Goal: Check status: Check status

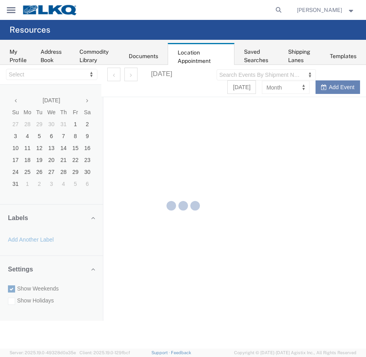
select select "28018"
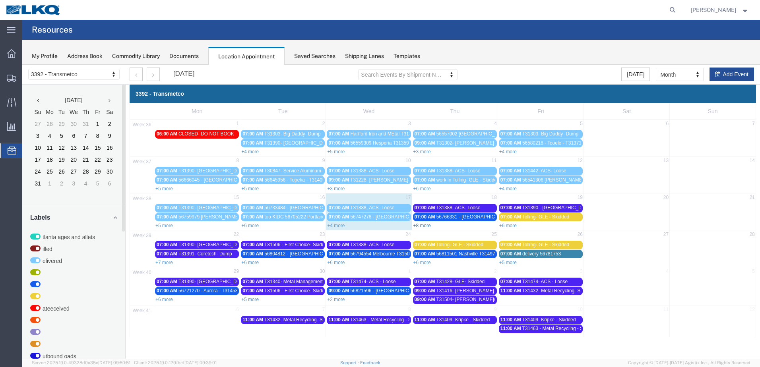
click at [429, 225] on link "+8 more" at bounding box center [422, 226] width 17 height 6
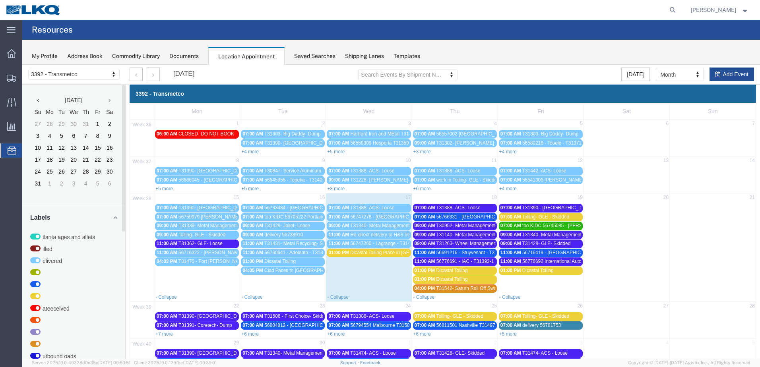
click at [478, 226] on span "T30952- Metal Management- Skidded" at bounding box center [476, 226] width 80 height 6
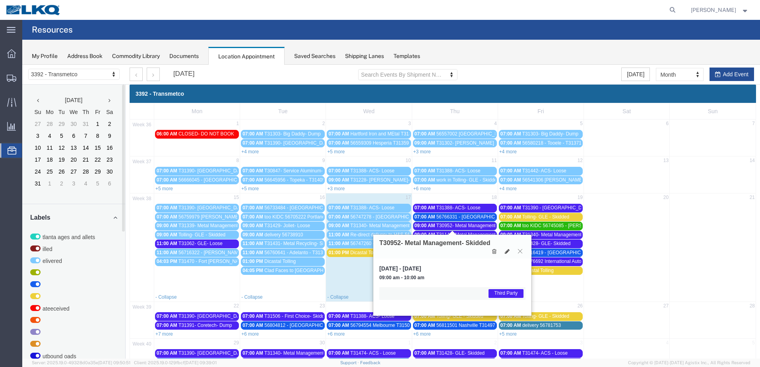
click at [521, 249] on button at bounding box center [520, 252] width 11 height 8
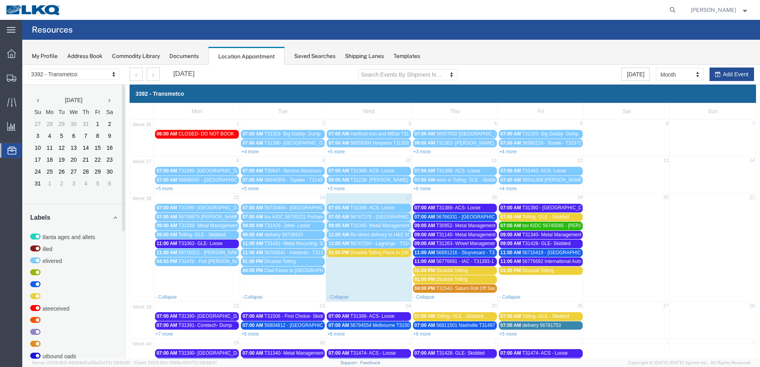
click at [487, 235] on span "T31140- Metal Management- Skidded" at bounding box center [476, 235] width 80 height 6
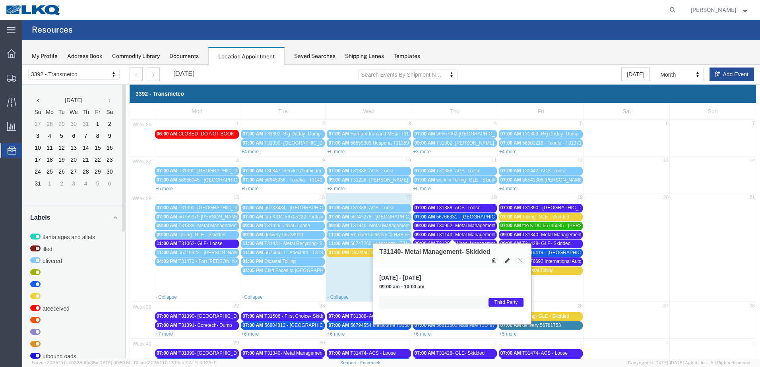
click at [524, 261] on button at bounding box center [520, 261] width 11 height 8
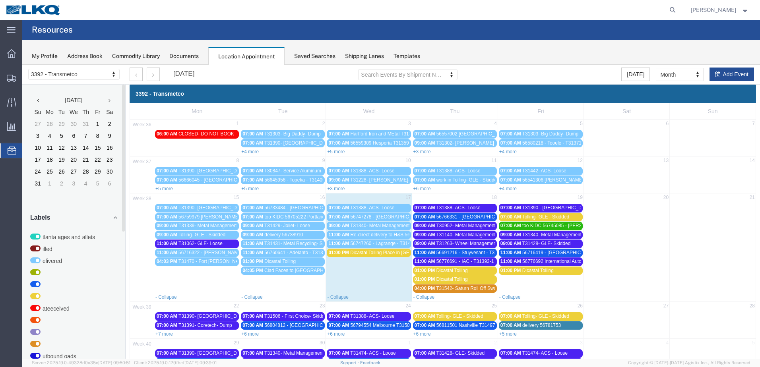
click at [481, 244] on span "T31263- Wheel Management- Skidded" at bounding box center [476, 244] width 81 height 6
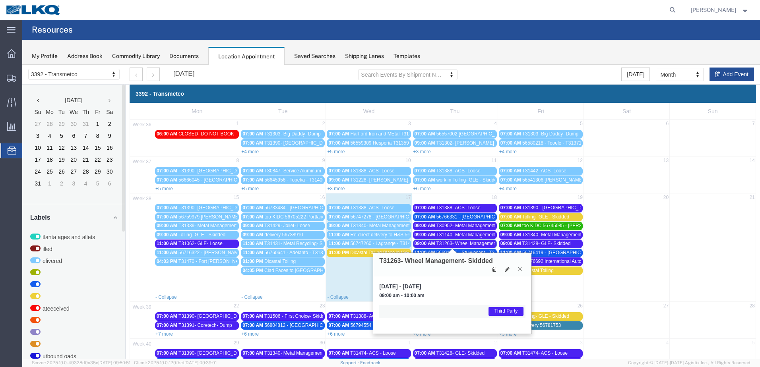
click at [521, 268] on icon at bounding box center [520, 269] width 4 height 5
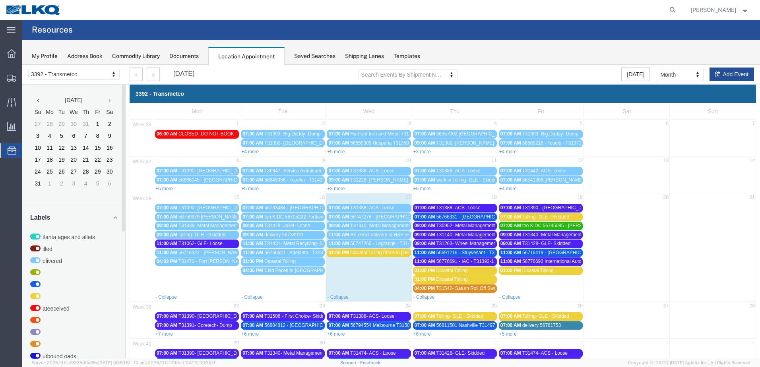
click at [490, 254] on span "56691216 - Stuyvesant - T31433 - Palletized" at bounding box center [483, 253] width 93 height 6
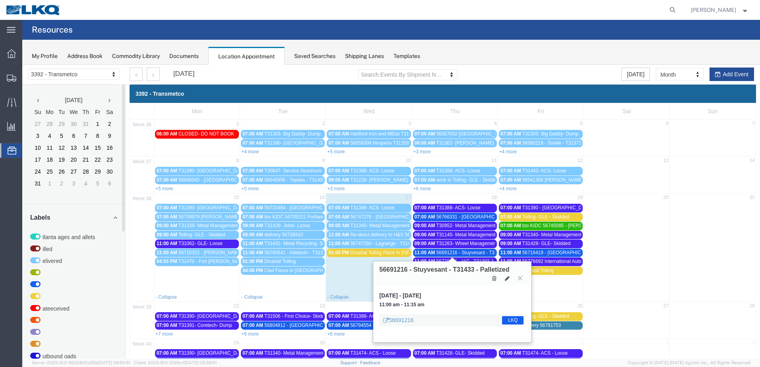
click at [520, 280] on icon at bounding box center [520, 278] width 4 height 5
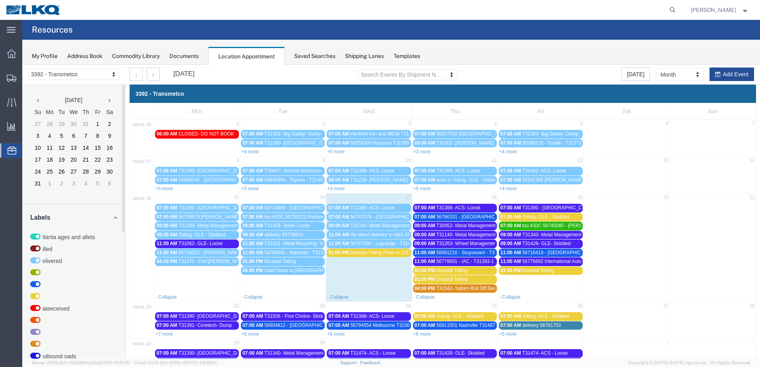
click at [484, 261] on span "56776691 - IAC - T31393-1 - Palletized" at bounding box center [478, 262] width 82 height 6
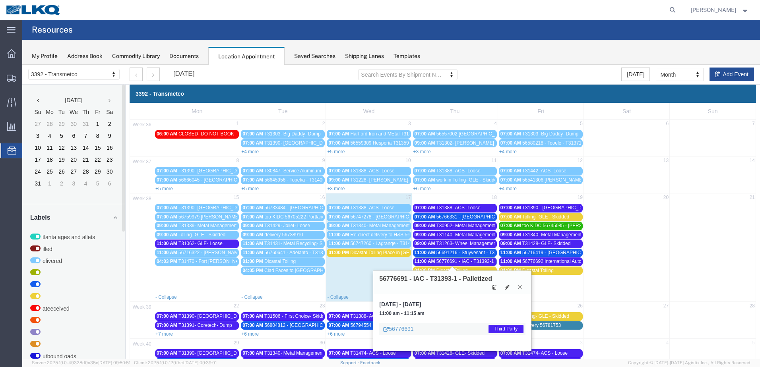
click at [523, 287] on button at bounding box center [520, 288] width 11 height 8
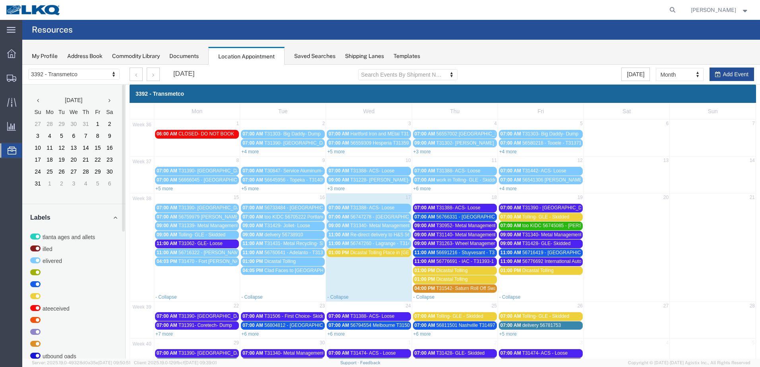
click at [482, 218] on span "56766331 - [GEOGRAPHIC_DATA] - T31478 - Palletized" at bounding box center [496, 217] width 119 height 6
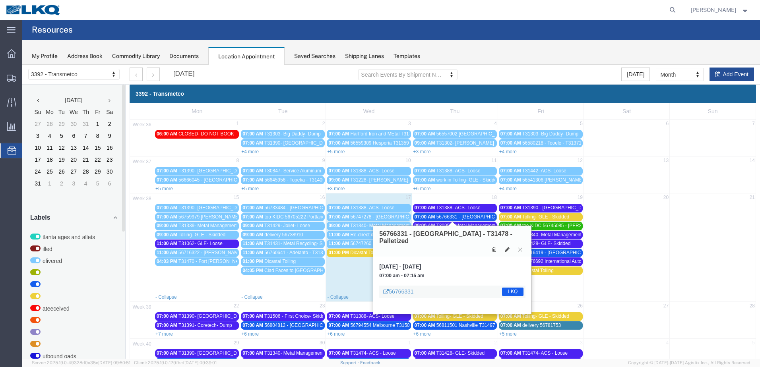
click at [524, 246] on button at bounding box center [520, 250] width 11 height 8
